Goal: Check status: Check status

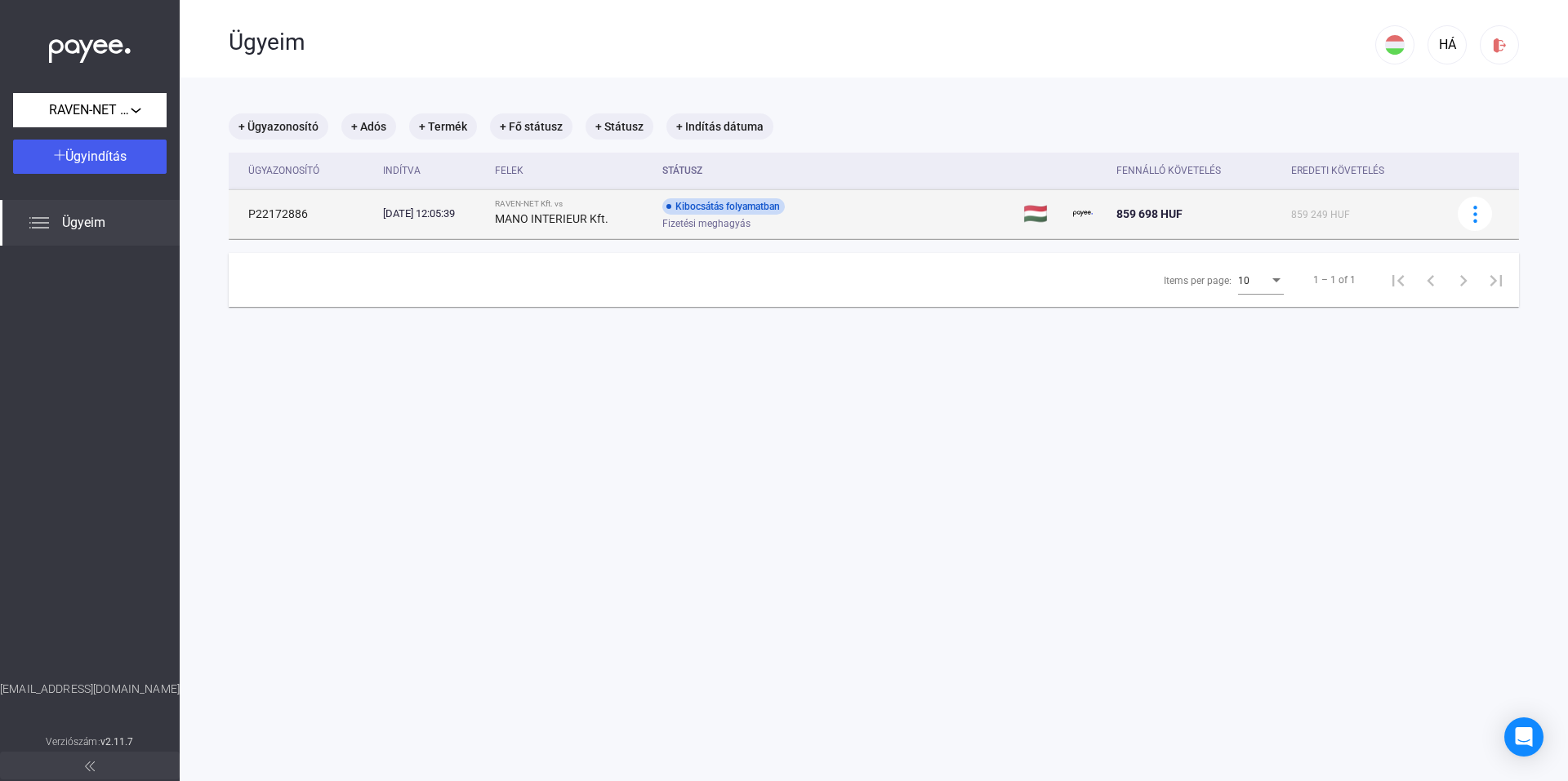
click at [785, 223] on div "Fizetési meghagyás" at bounding box center [792, 224] width 261 height 12
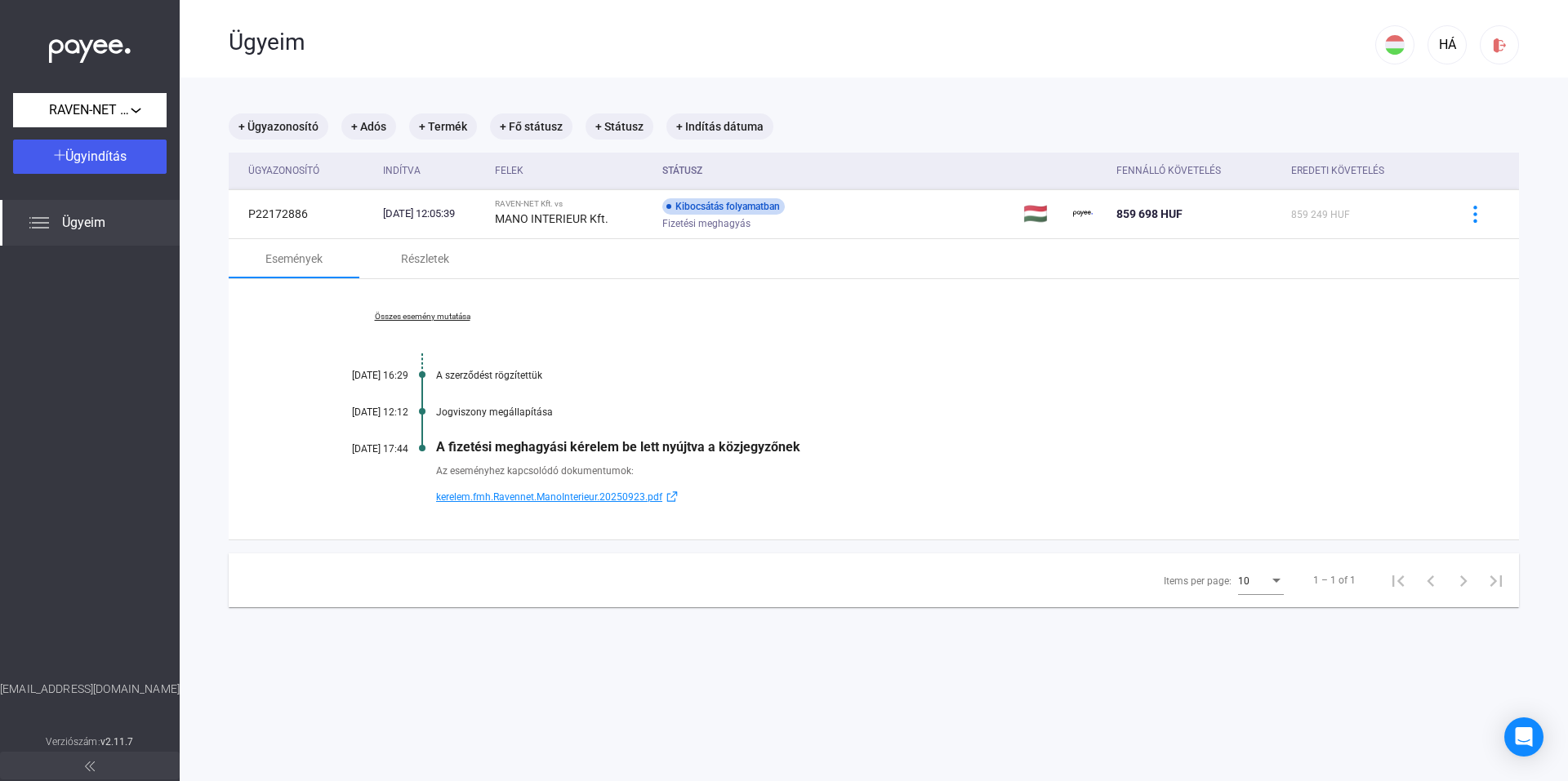
click at [767, 447] on div "A fizetési meghagyási kérelem be lett nyújtva a közjegyzőnek" at bounding box center [936, 447] width 1001 height 15
click at [767, 448] on div "A fizetési meghagyási kérelem be lett nyújtva a közjegyzőnek" at bounding box center [936, 447] width 1001 height 15
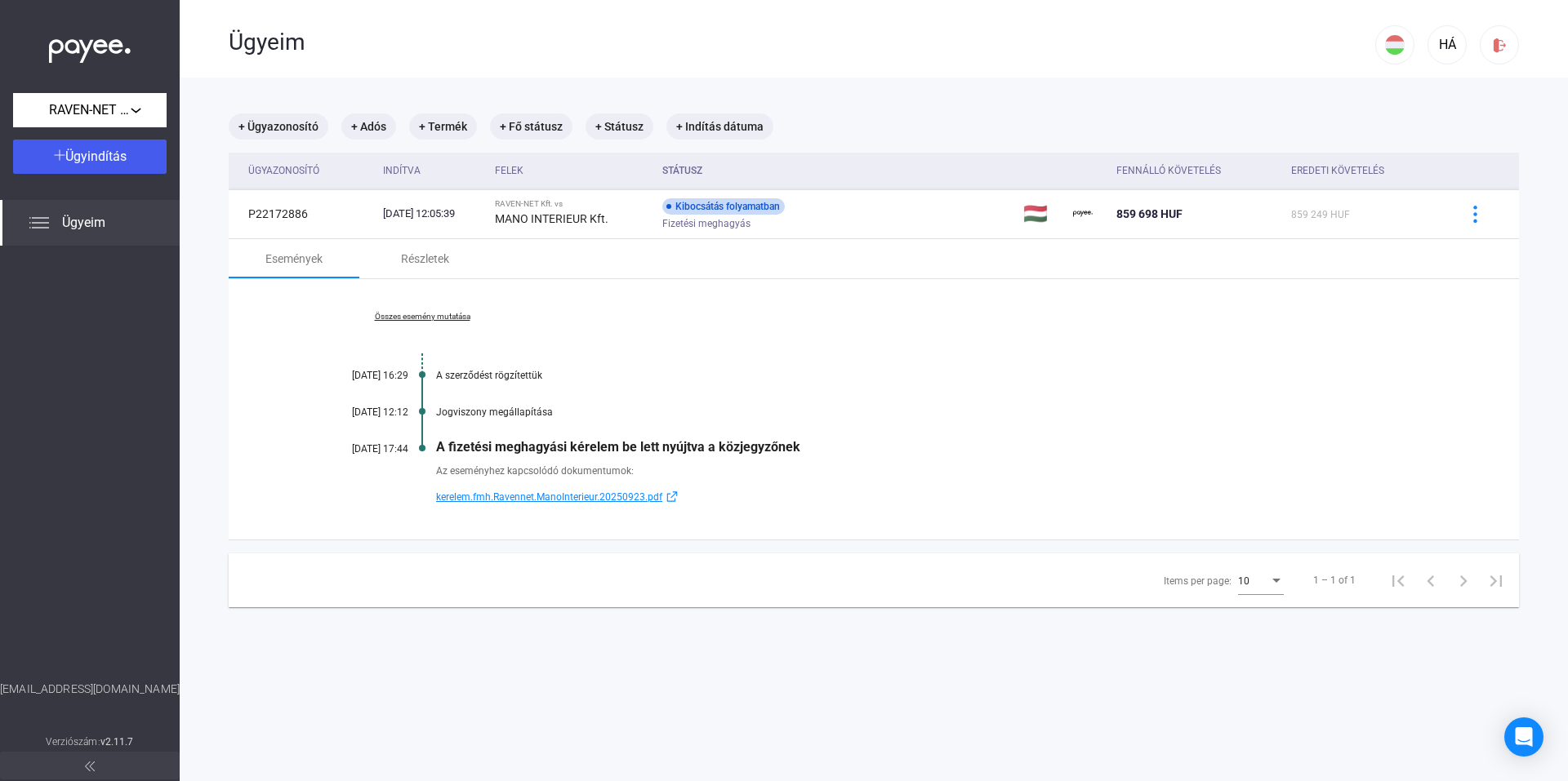
click at [767, 448] on div "A fizetési meghagyási kérelem be lett nyújtva a közjegyzőnek" at bounding box center [936, 447] width 1001 height 15
